Goal: Check status

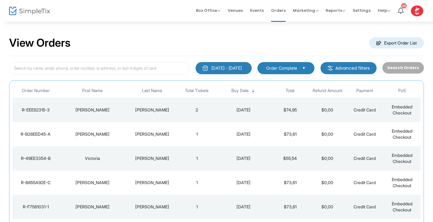
click at [138, 106] on td "Dumont-Dionne" at bounding box center [152, 110] width 52 height 24
click at [0, 0] on span at bounding box center [0, 0] width 0 height 0
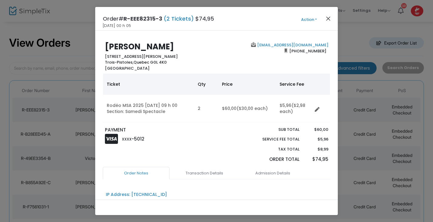
click at [328, 19] on button "Close" at bounding box center [329, 19] width 8 height 8
